Goal: Check status

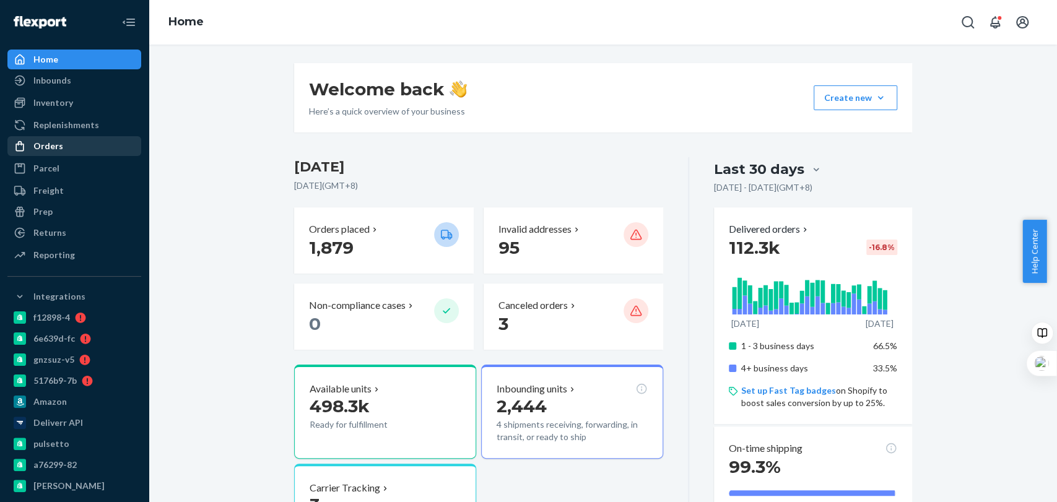
click at [67, 142] on div "Orders" at bounding box center [74, 145] width 131 height 17
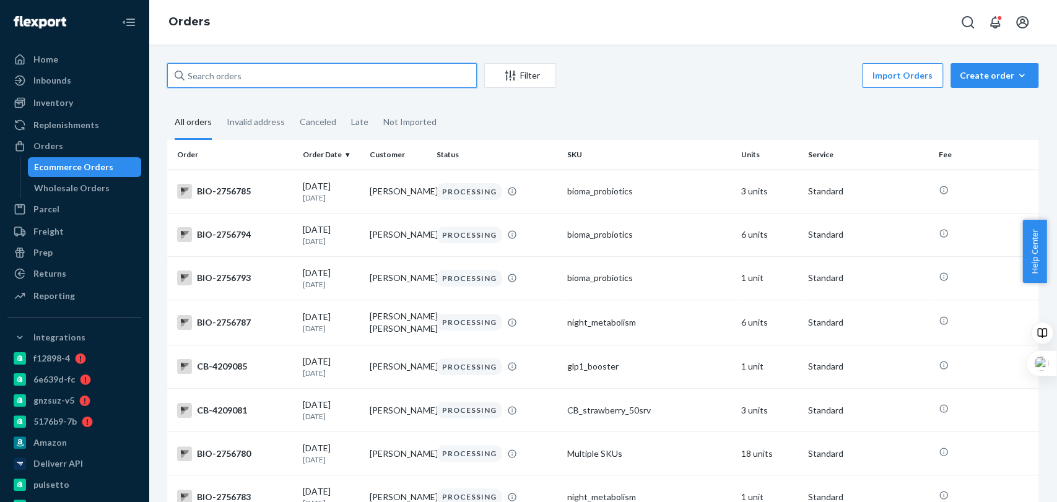
click at [274, 65] on input "text" at bounding box center [322, 75] width 310 height 25
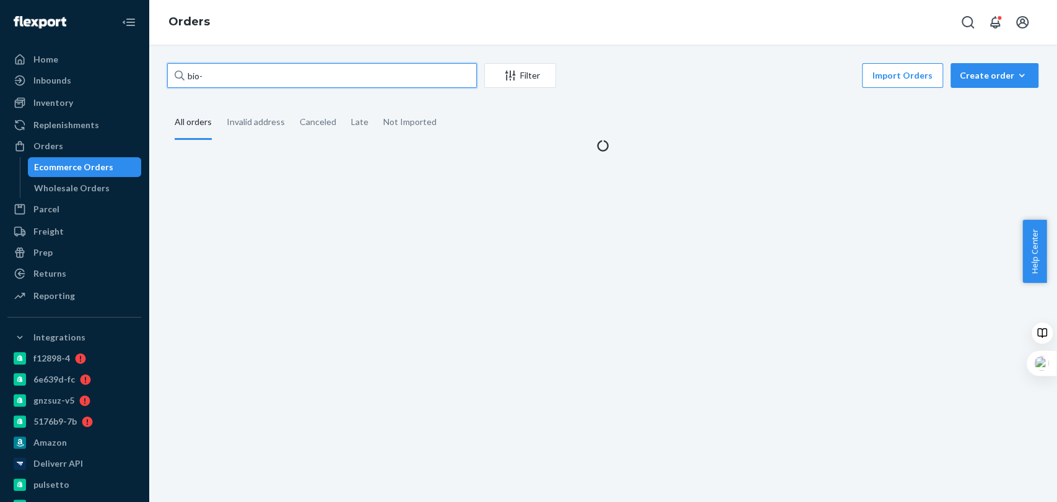
paste input "[EMAIL_ADDRESS][DOMAIN_NAME]"
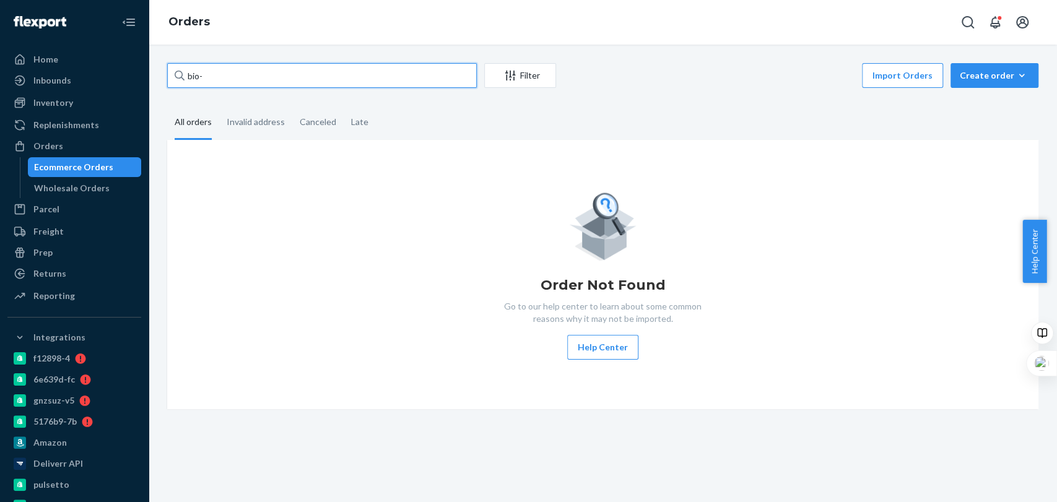
paste input "2745630"
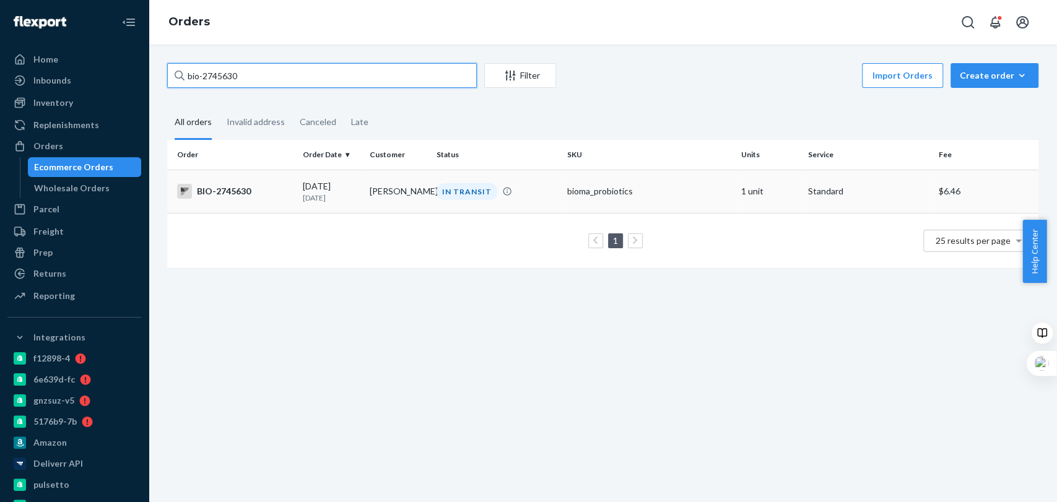
type input "bio-2745630"
click at [544, 184] on div "IN TRANSIT" at bounding box center [497, 191] width 126 height 17
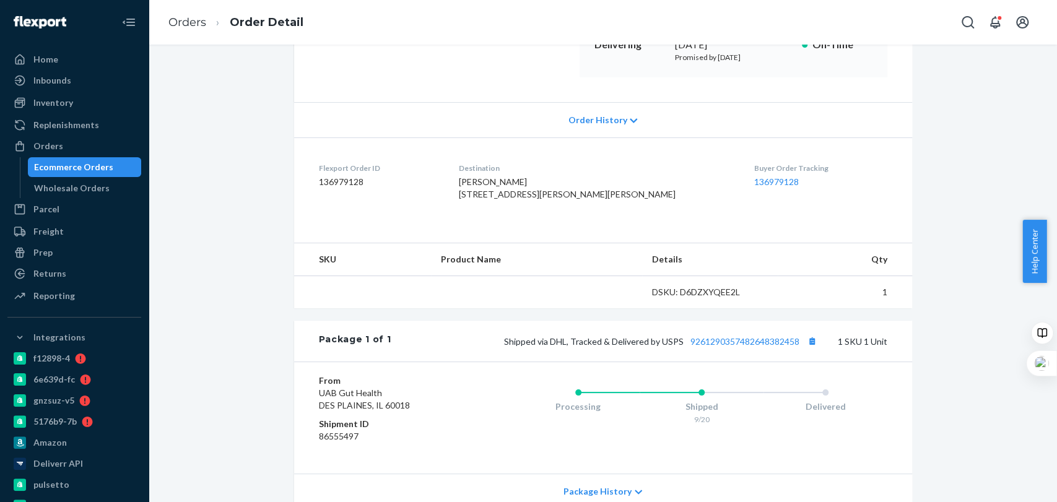
scroll to position [284, 0]
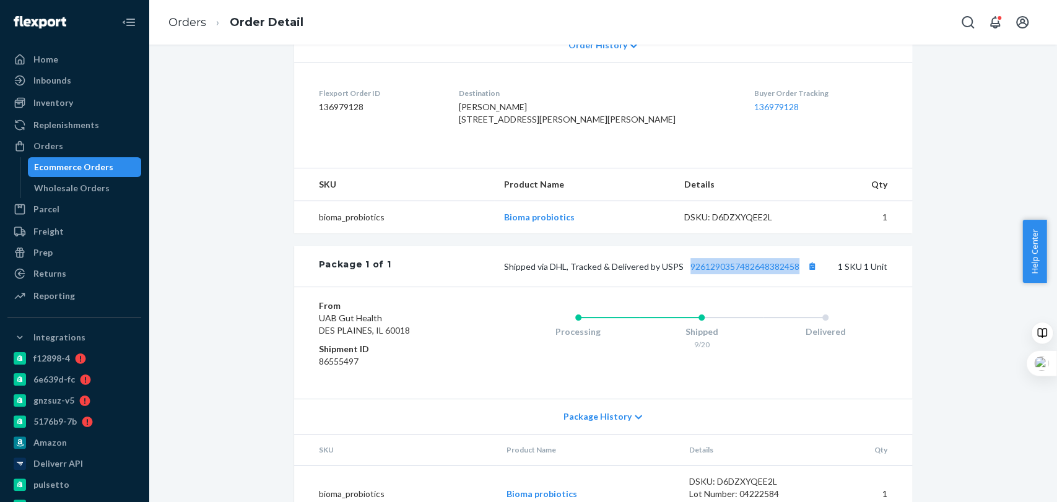
drag, startPoint x: 683, startPoint y: 293, endPoint x: 795, endPoint y: 293, distance: 111.4
click at [795, 272] on span "Shipped via DHL, Tracked & Delivered by USPS 9261290357482648382458" at bounding box center [662, 266] width 316 height 11
copy link "9261290357482648382458"
